Goal: Information Seeking & Learning: Learn about a topic

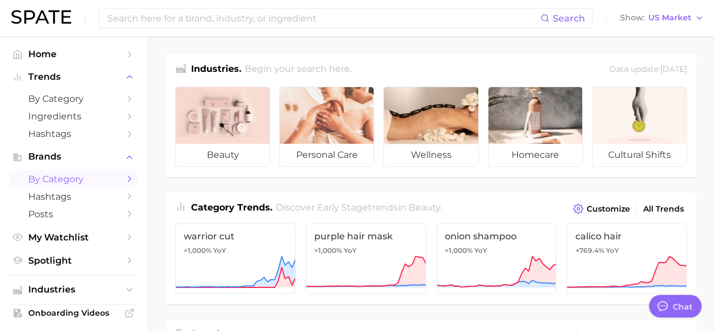
click at [70, 179] on span "by Category" at bounding box center [73, 179] width 90 height 11
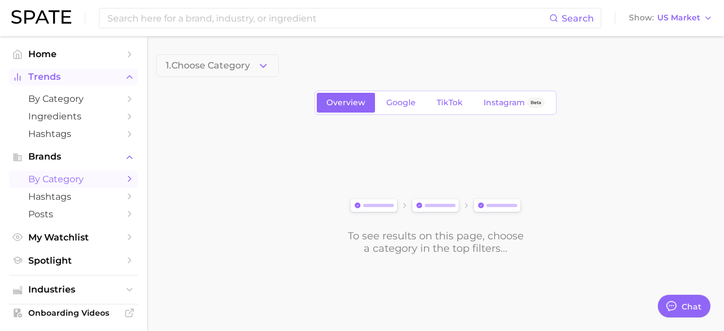
click at [49, 77] on span "Trends" at bounding box center [73, 77] width 90 height 10
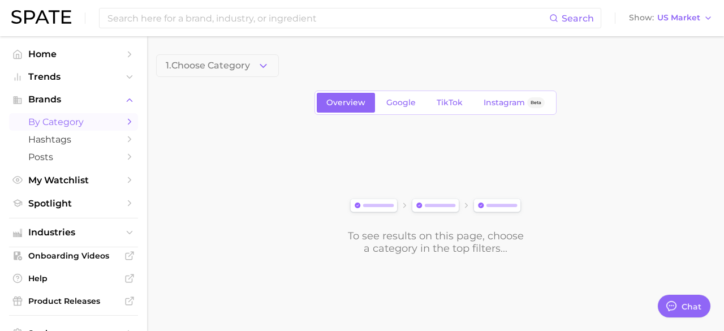
click at [49, 119] on span "by Category" at bounding box center [73, 121] width 90 height 11
click at [47, 120] on span "by Category" at bounding box center [73, 121] width 90 height 11
click at [253, 64] on button "1. Choose Category" at bounding box center [217, 65] width 123 height 23
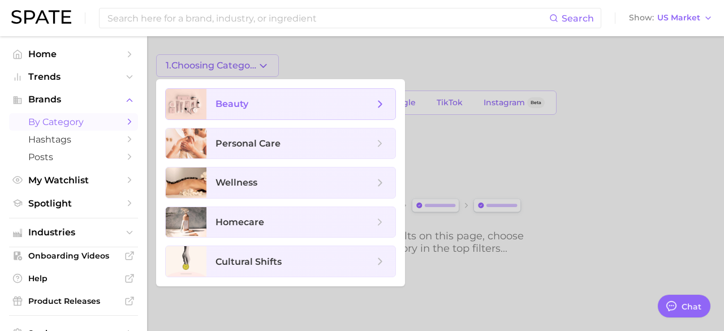
click at [252, 93] on span "beauty" at bounding box center [300, 104] width 189 height 31
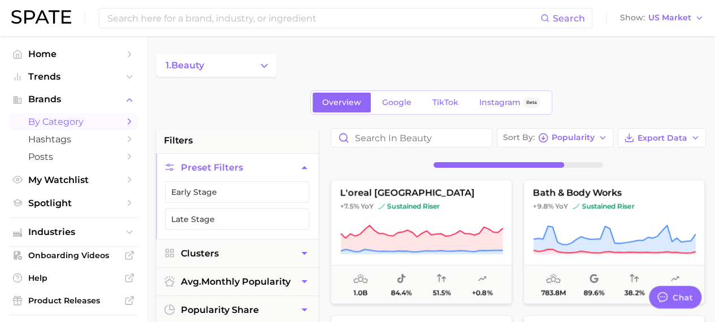
click at [129, 123] on link "by Category" at bounding box center [73, 122] width 129 height 18
click at [64, 122] on span "by Category" at bounding box center [73, 121] width 90 height 11
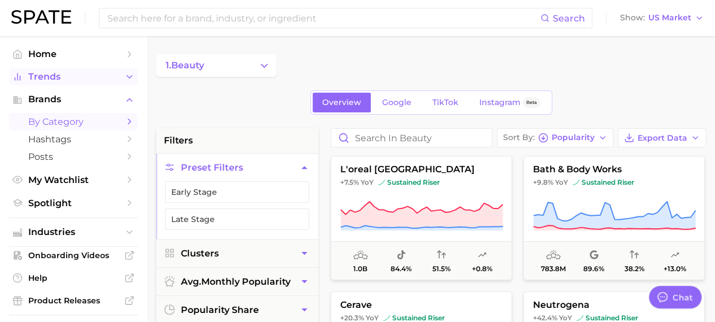
click at [52, 76] on span "Trends" at bounding box center [73, 77] width 90 height 10
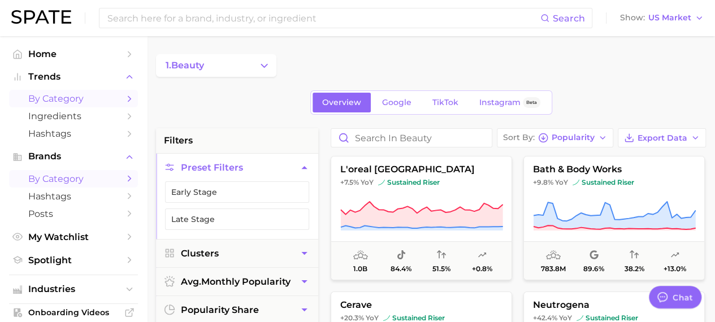
click at [125, 97] on icon "Sidebar" at bounding box center [129, 99] width 10 height 10
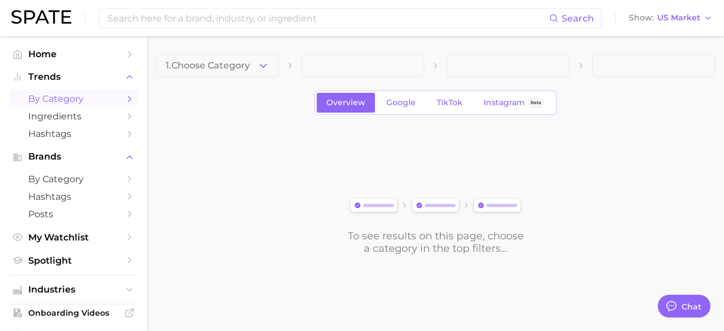
click at [249, 66] on span "1. Choose Category" at bounding box center [208, 65] width 84 height 10
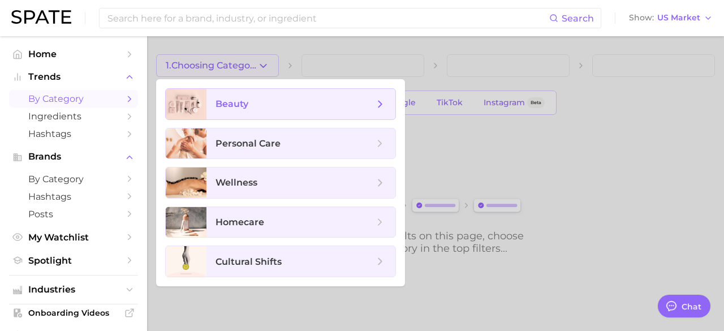
click at [260, 109] on span "beauty" at bounding box center [294, 104] width 158 height 12
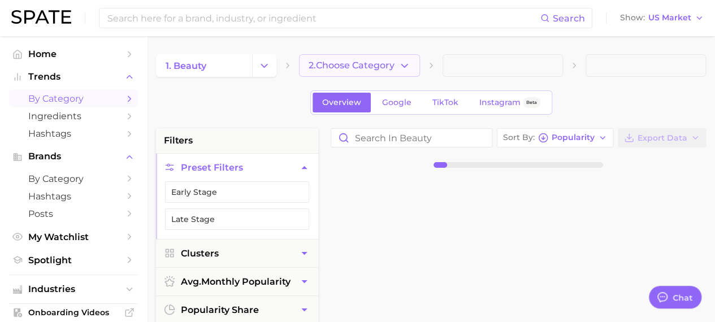
click at [387, 71] on span "2. Choose Category" at bounding box center [352, 65] width 86 height 10
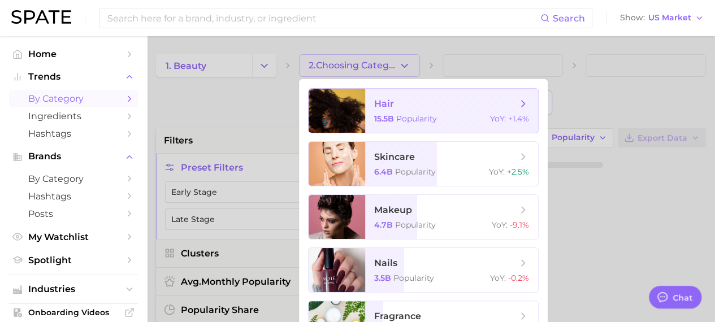
click at [386, 108] on span "hair" at bounding box center [384, 103] width 20 height 11
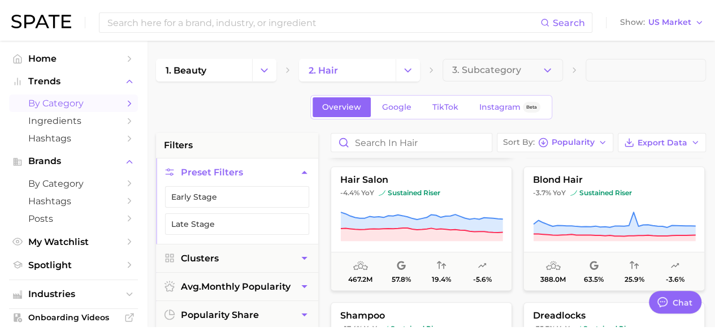
scroll to position [283, 0]
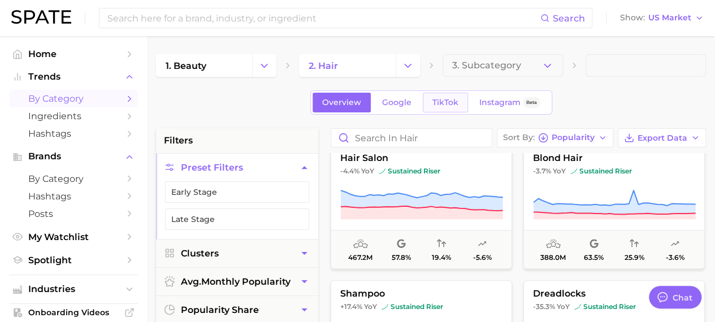
click at [451, 105] on span "TikTok" at bounding box center [446, 103] width 26 height 10
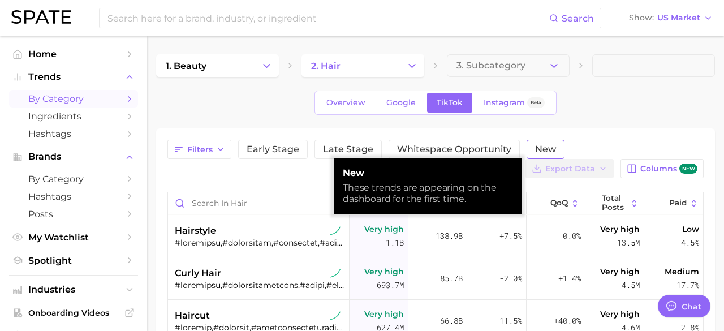
type textarea "x"
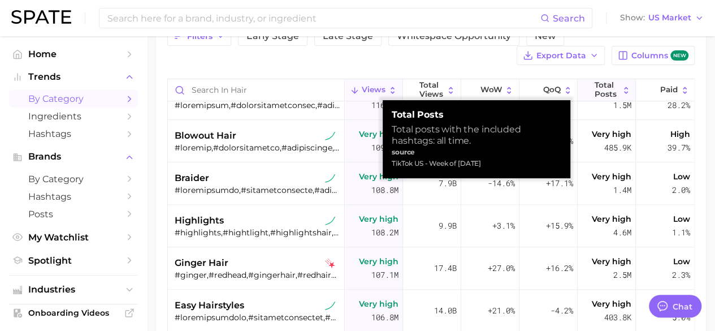
scroll to position [678, 0]
